Goal: Task Accomplishment & Management: Manage account settings

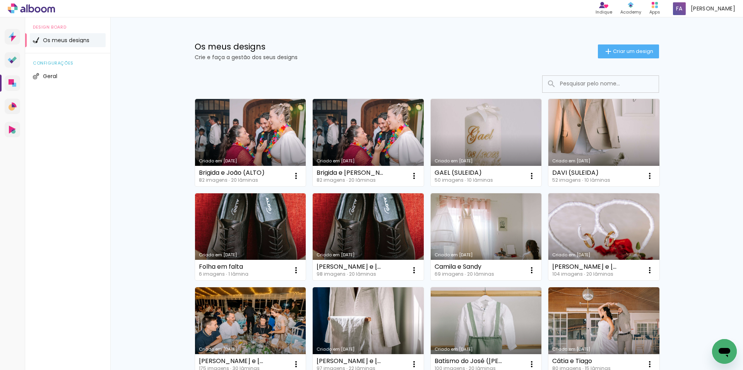
click at [694, 132] on div "Os meus designs Crie e faça a gestão dos seus designs Criar um design Criado em…" at bounding box center [426, 279] width 632 height 524
click at [721, 183] on div "Os meus designs Crie e faça a gestão dos seus designs Criar um design Criado em…" at bounding box center [426, 279] width 632 height 524
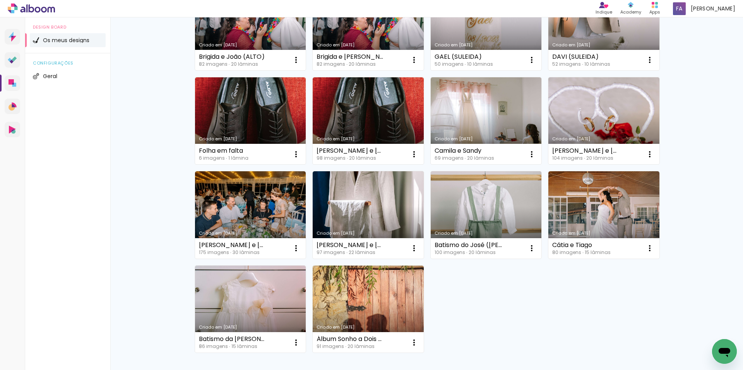
scroll to position [155, 0]
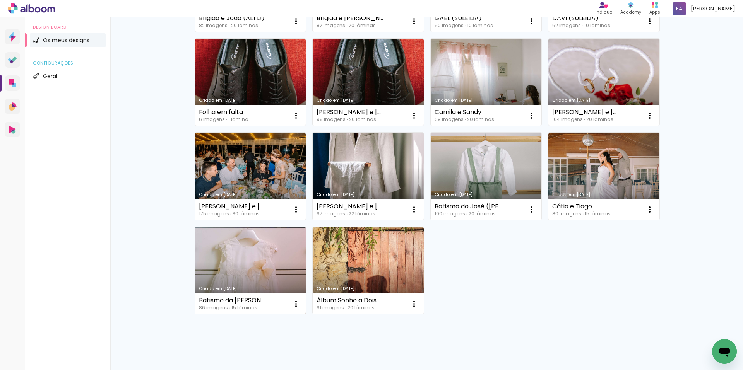
click at [253, 255] on link "Criado em [DATE]" at bounding box center [250, 270] width 111 height 87
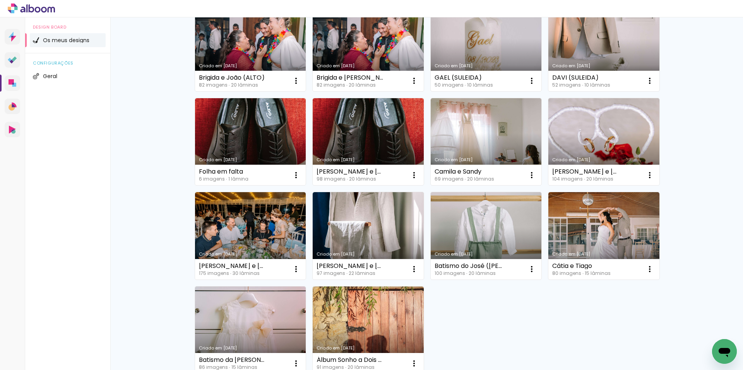
scroll to position [171, 0]
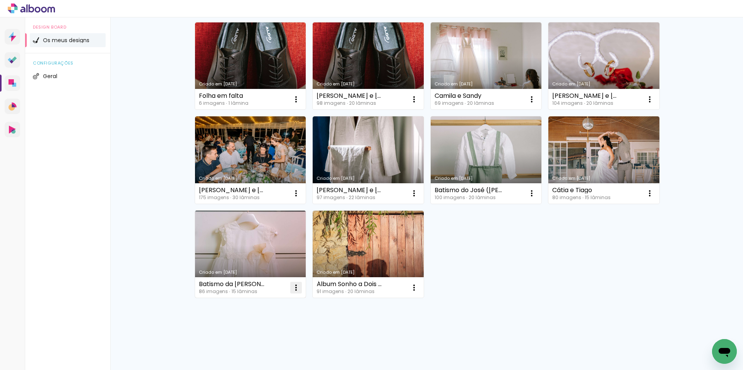
click at [293, 10] on iron-icon at bounding box center [295, 4] width 9 height 9
click at [253, 333] on paper-item "Excluir" at bounding box center [262, 338] width 76 height 15
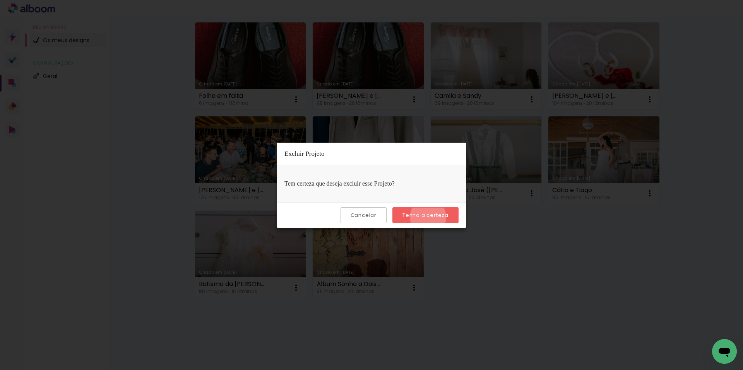
click at [0, 0] on slot "Tenho a certeza" at bounding box center [0, 0] width 0 height 0
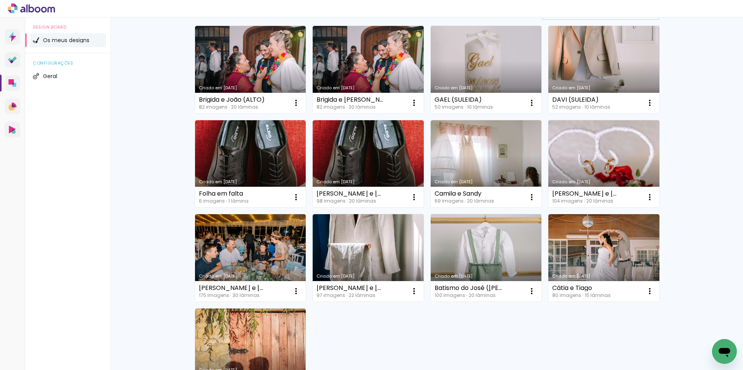
scroll to position [55, 0]
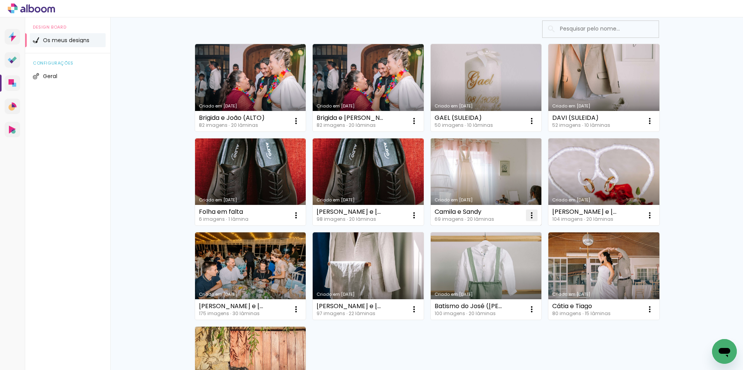
click at [301, 126] on iron-icon at bounding box center [295, 120] width 9 height 9
click at [483, 264] on span "Excluir" at bounding box center [485, 266] width 17 height 5
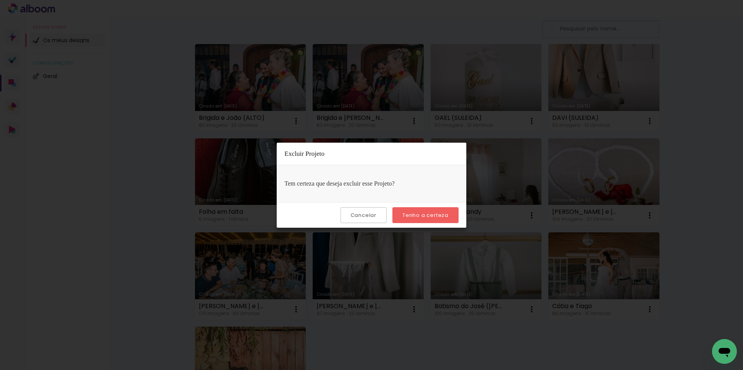
click at [0, 0] on slot "Tenho a certeza" at bounding box center [0, 0] width 0 height 0
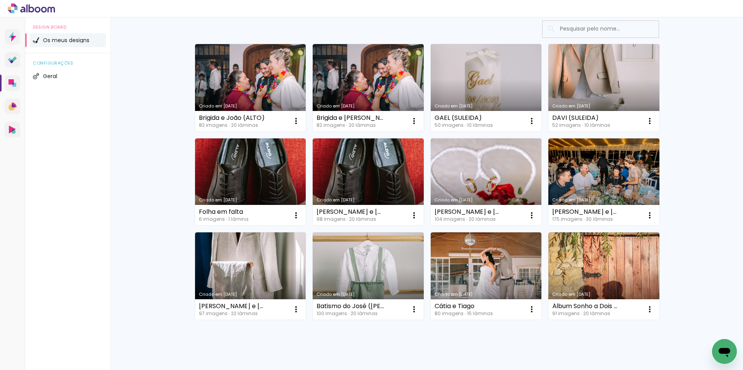
click at [716, 188] on div "Os meus designs Crie e faça a gestão dos seus designs Criar um design Criado em…" at bounding box center [426, 177] width 632 height 430
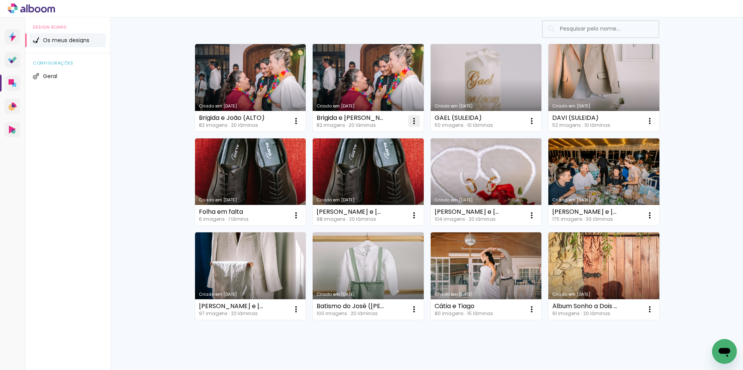
click at [301, 121] on iron-icon at bounding box center [295, 120] width 9 height 9
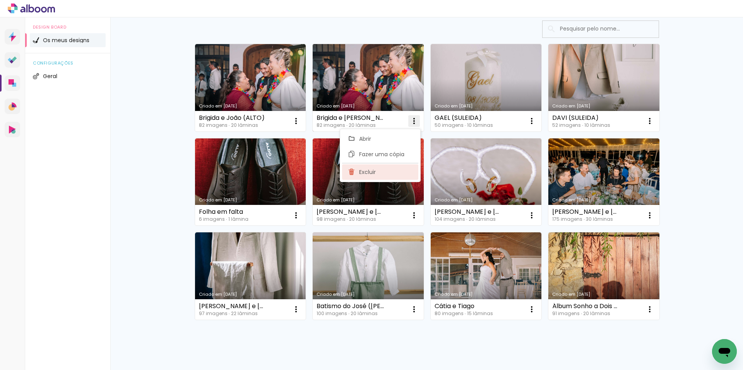
click at [373, 174] on span "Excluir" at bounding box center [367, 171] width 17 height 5
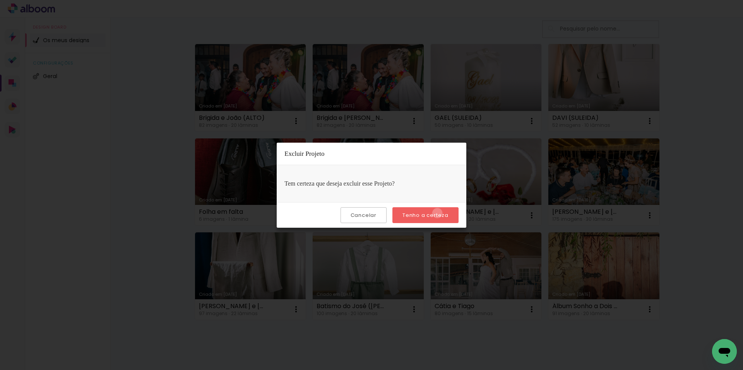
click at [0, 0] on slot "Tenho a certeza" at bounding box center [0, 0] width 0 height 0
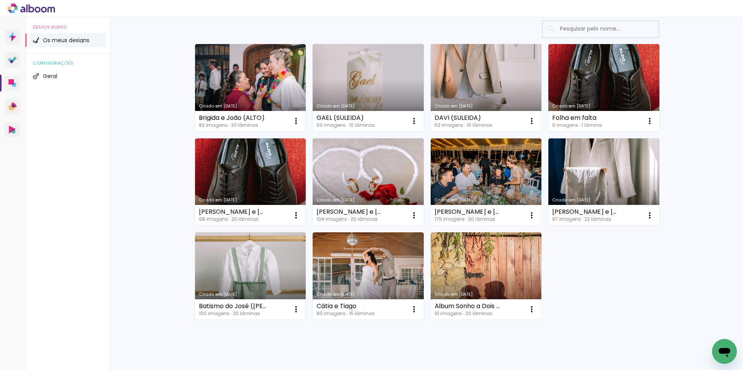
click at [700, 174] on div "Os meus designs Crie e faça a gestão dos seus designs Criar um design Criado em…" at bounding box center [426, 177] width 632 height 430
click at [685, 185] on div "Os meus designs Crie e faça a gestão dos seus designs Criar um design Criado em…" at bounding box center [426, 177] width 632 height 430
click at [687, 184] on div "Os meus designs Crie e faça a gestão dos seus designs Criar um design Criado em…" at bounding box center [426, 177] width 632 height 430
click at [645, 294] on div "Criado em [DATE] Brigida e [PERSON_NAME] (ALTO) 82 imagens ∙ 20 lâminas Abrir F…" at bounding box center [426, 181] width 471 height 283
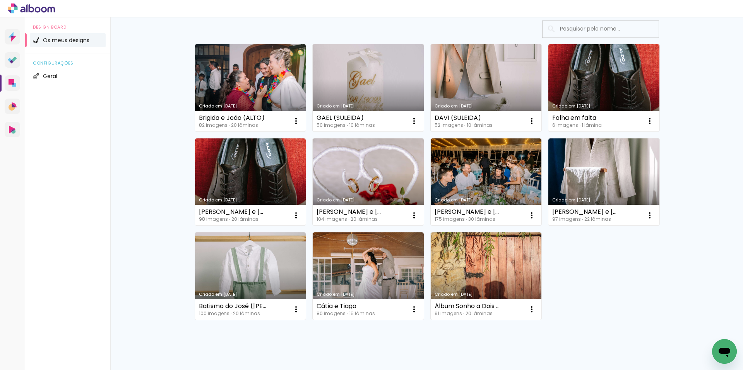
click at [702, 257] on div "Os meus designs Crie e faça a gestão dos seus designs Criar um design Criado em…" at bounding box center [426, 177] width 632 height 430
